Goal: Transaction & Acquisition: Subscribe to service/newsletter

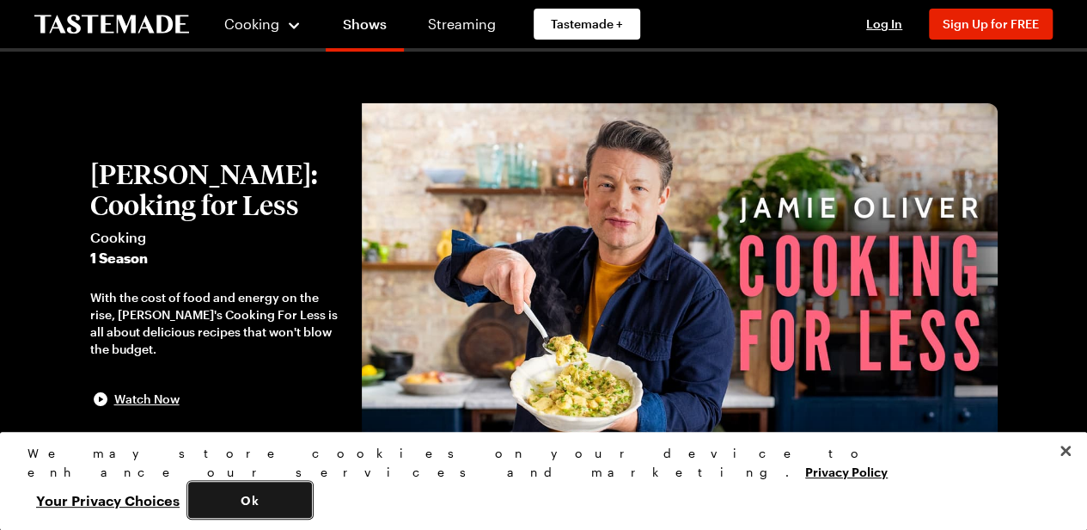
click at [312, 496] on button "Ok" at bounding box center [250, 499] width 124 height 36
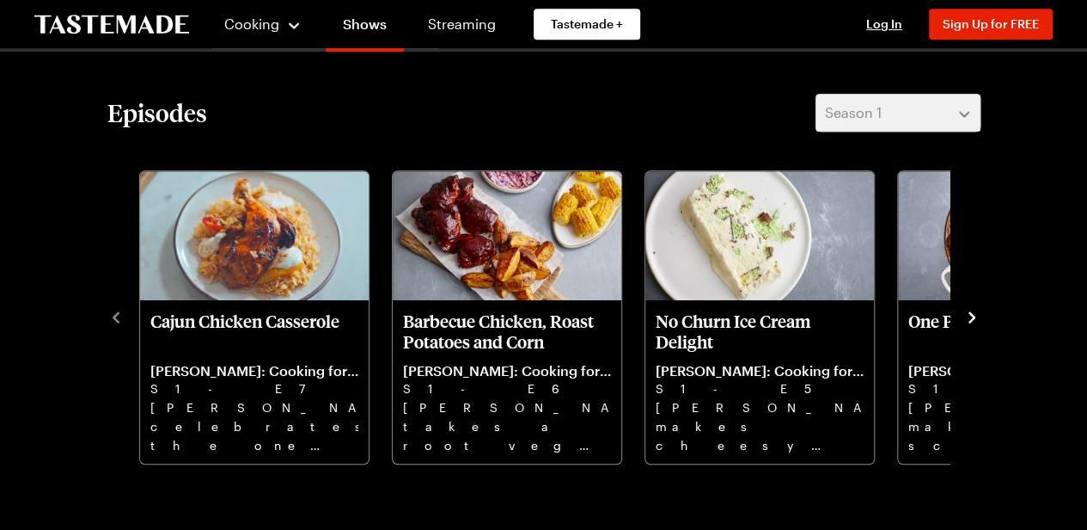
scroll to position [469, 0]
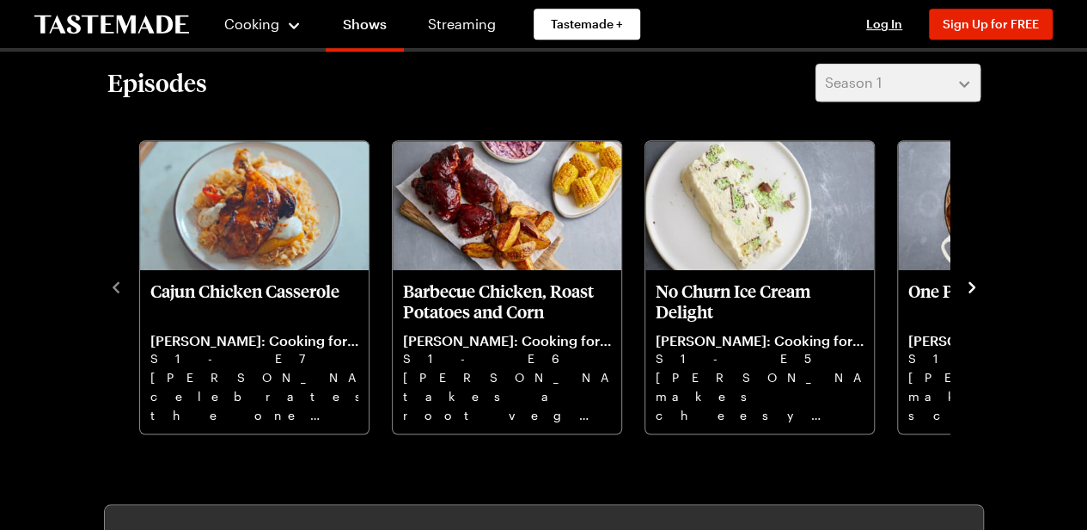
click at [971, 283] on icon "navigate to next item" at bounding box center [972, 286] width 7 height 11
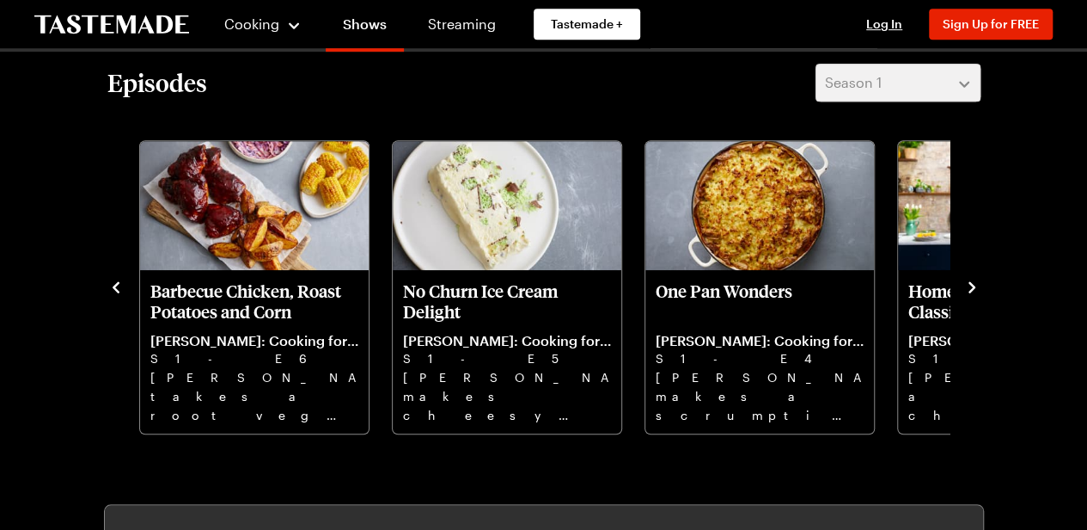
click at [971, 283] on icon "navigate to next item" at bounding box center [972, 286] width 7 height 11
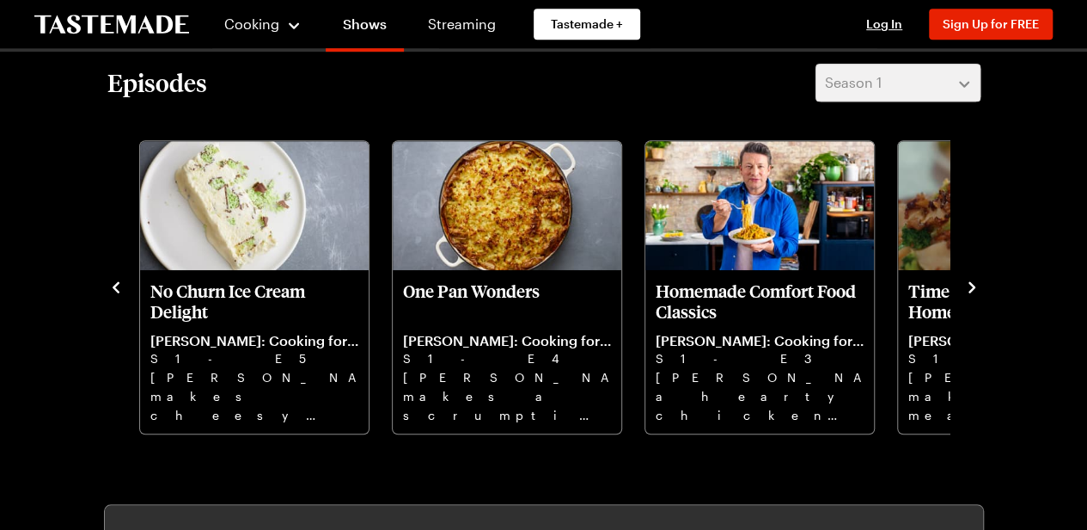
click at [971, 283] on icon "navigate to next item" at bounding box center [972, 286] width 7 height 11
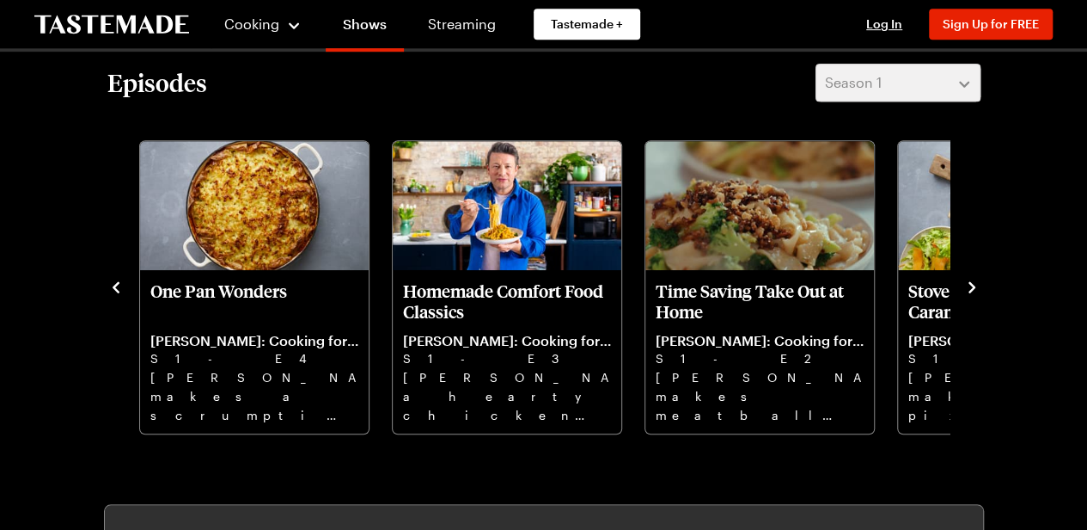
click at [971, 283] on icon "navigate to next item" at bounding box center [972, 286] width 7 height 11
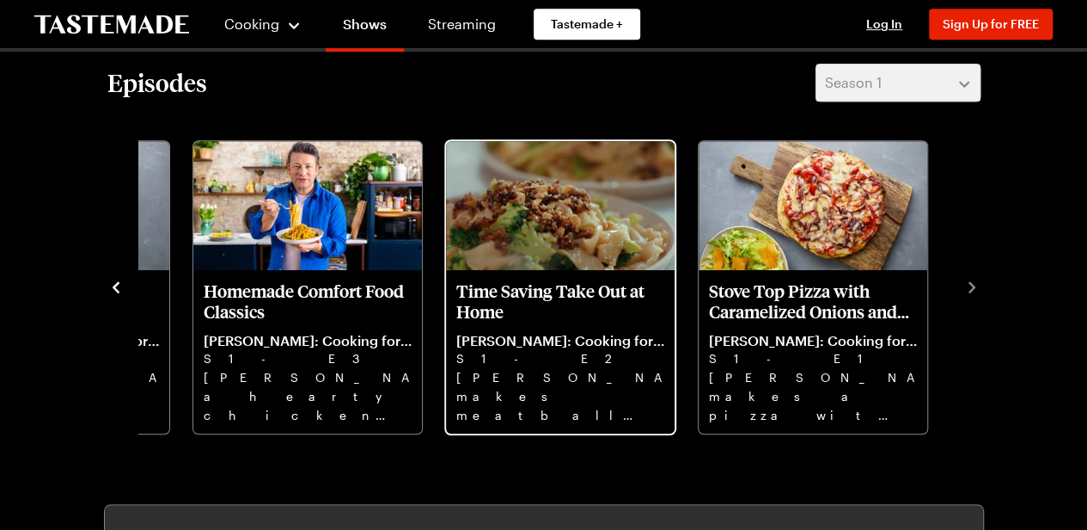
click at [540, 388] on p "[PERSON_NAME] makes meatball kebabs, crispy pork noodles, and a humble [PERSON_…" at bounding box center [560, 395] width 208 height 55
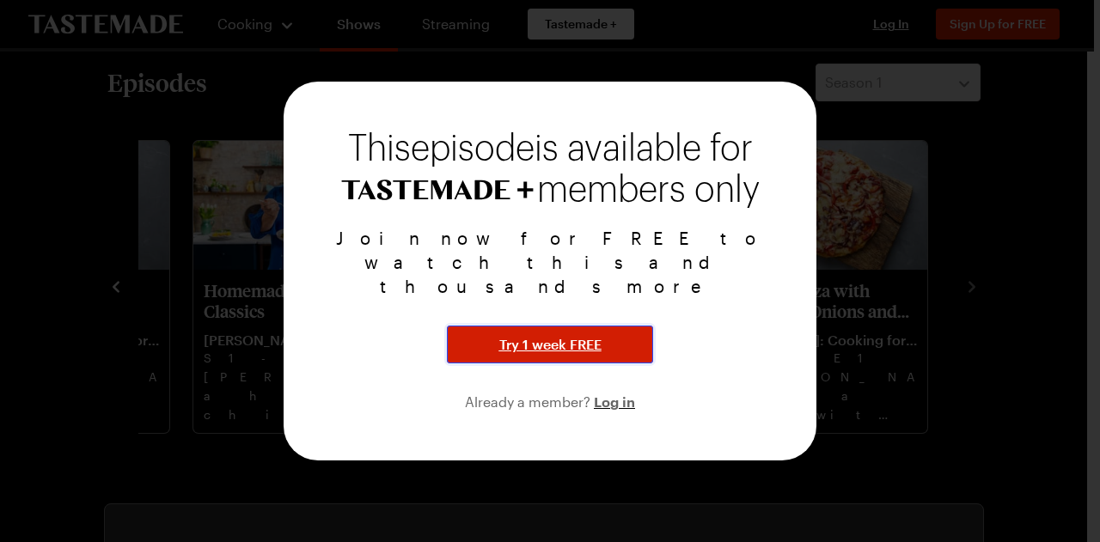
click at [573, 334] on span "Try 1 week FREE" at bounding box center [550, 344] width 102 height 21
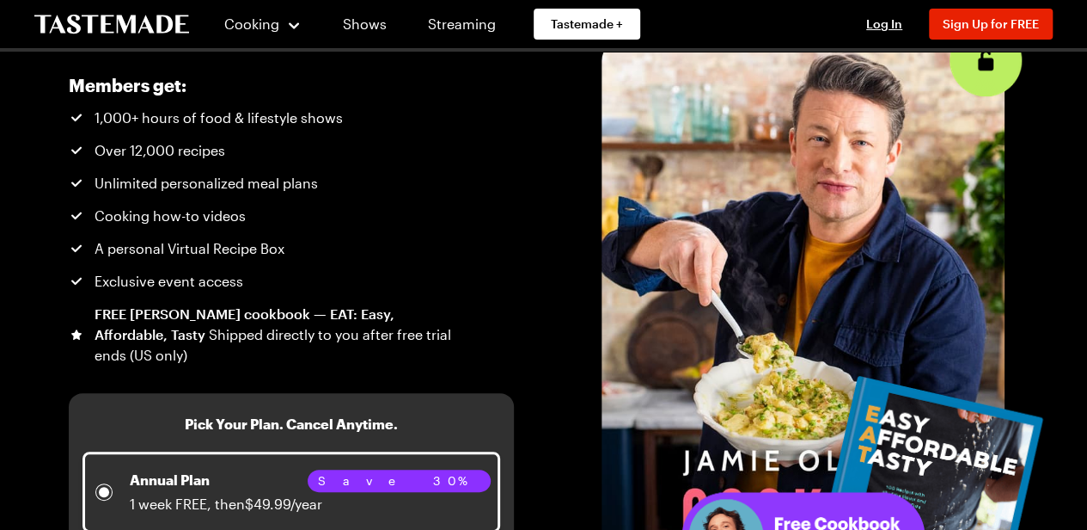
scroll to position [91, 0]
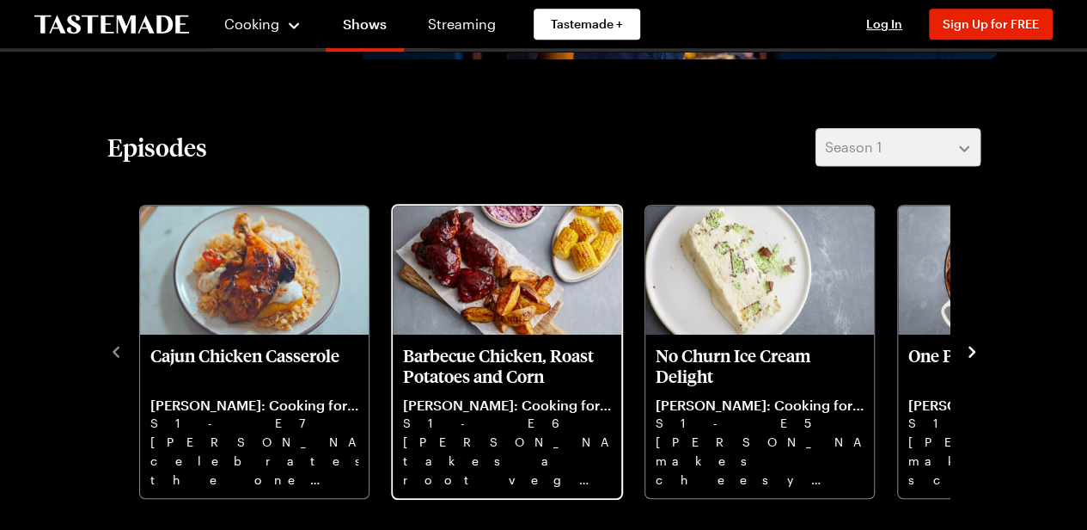
scroll to position [413, 7]
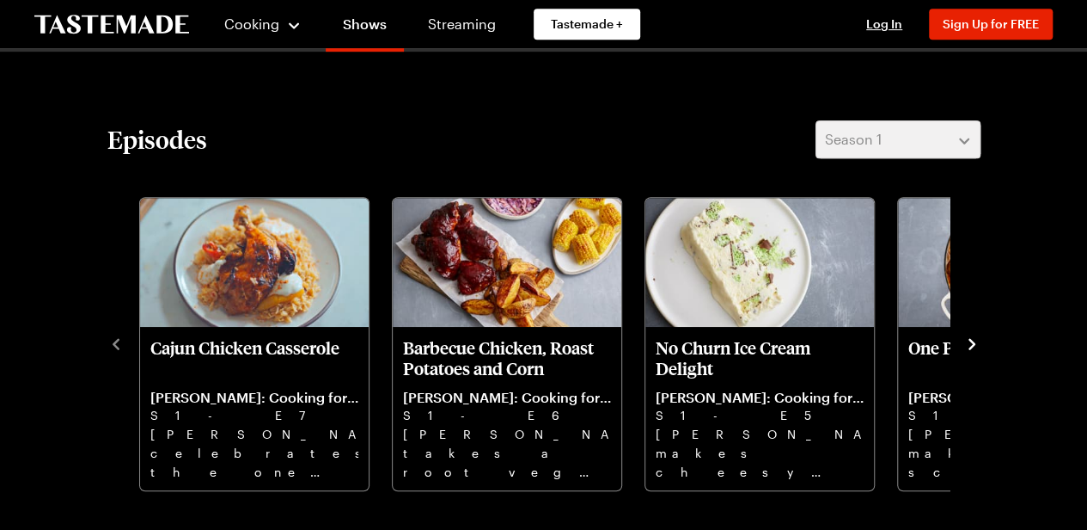
click at [964, 348] on icon "navigate to next item" at bounding box center [972, 343] width 17 height 17
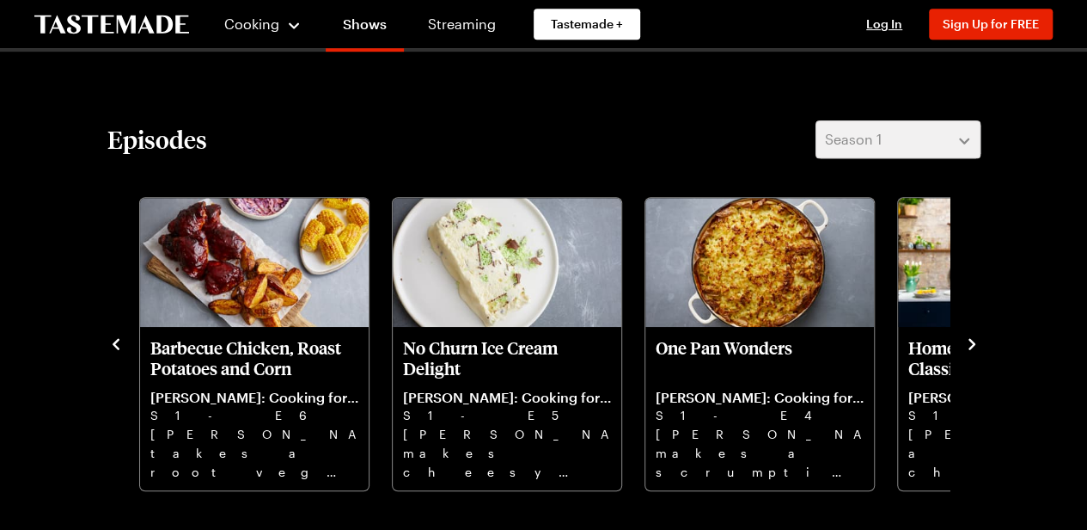
click at [964, 348] on icon "navigate to next item" at bounding box center [972, 343] width 17 height 17
